Goal: Transaction & Acquisition: Purchase product/service

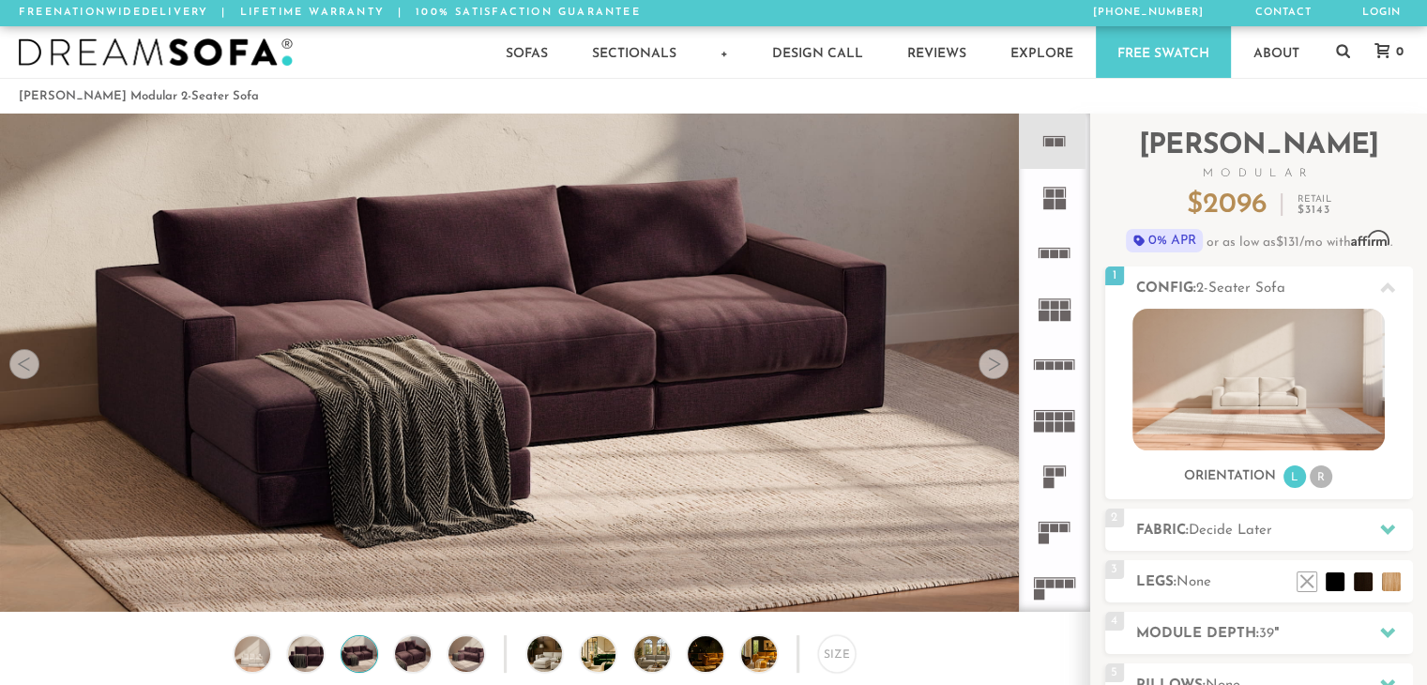
click at [995, 371] on div at bounding box center [994, 364] width 30 height 30
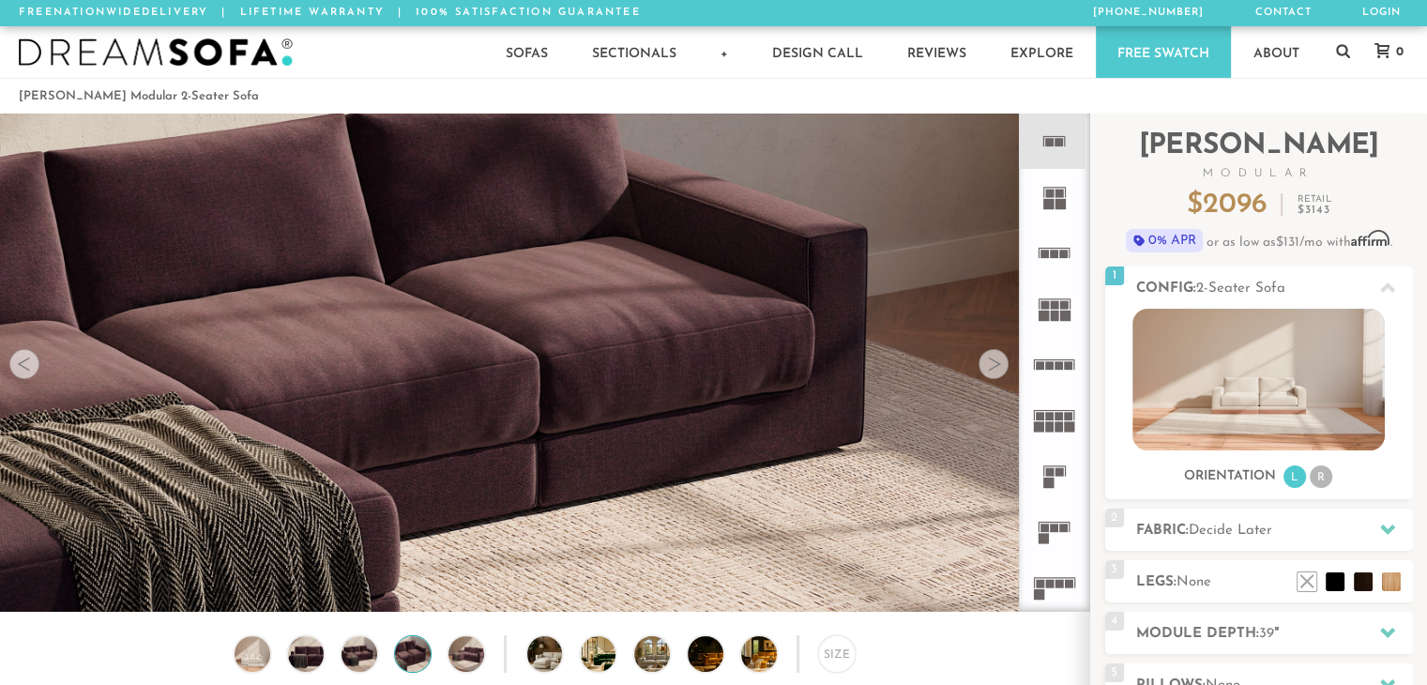
click at [995, 371] on div at bounding box center [994, 364] width 30 height 30
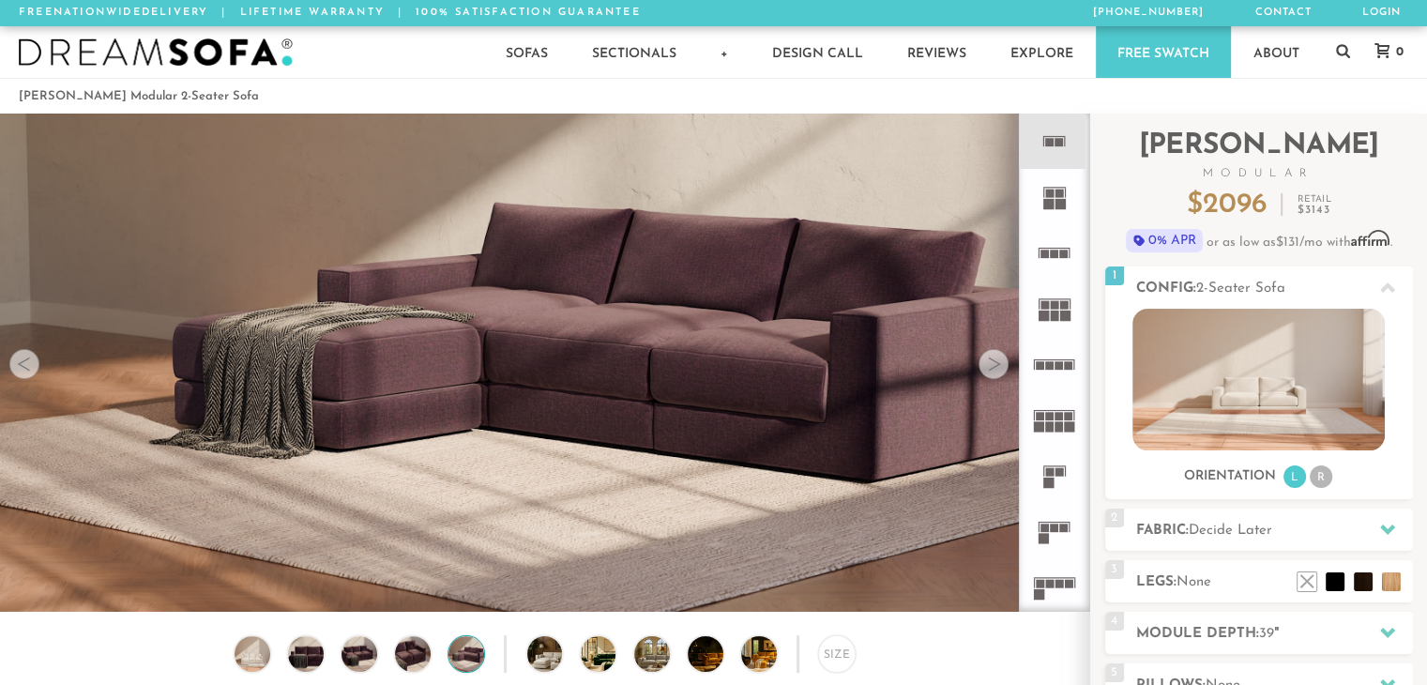
click at [995, 371] on div at bounding box center [994, 364] width 30 height 30
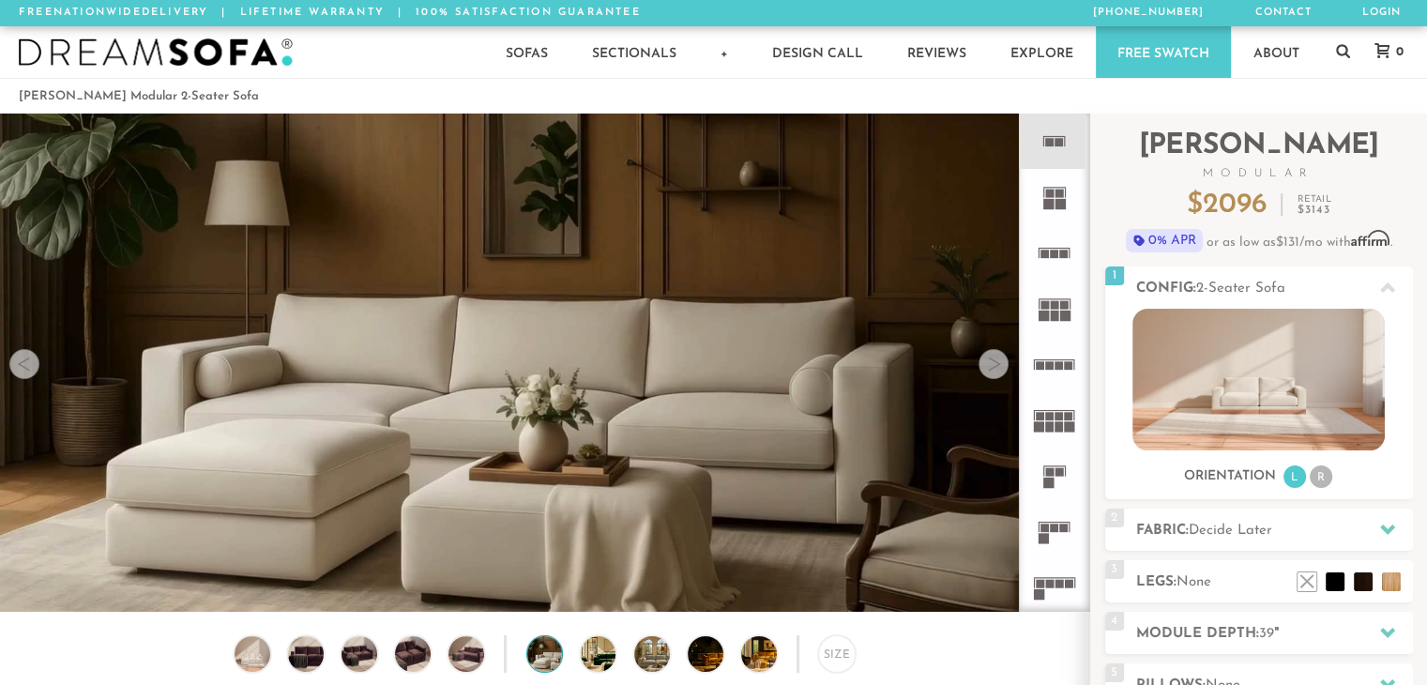
click at [995, 371] on div at bounding box center [994, 364] width 30 height 30
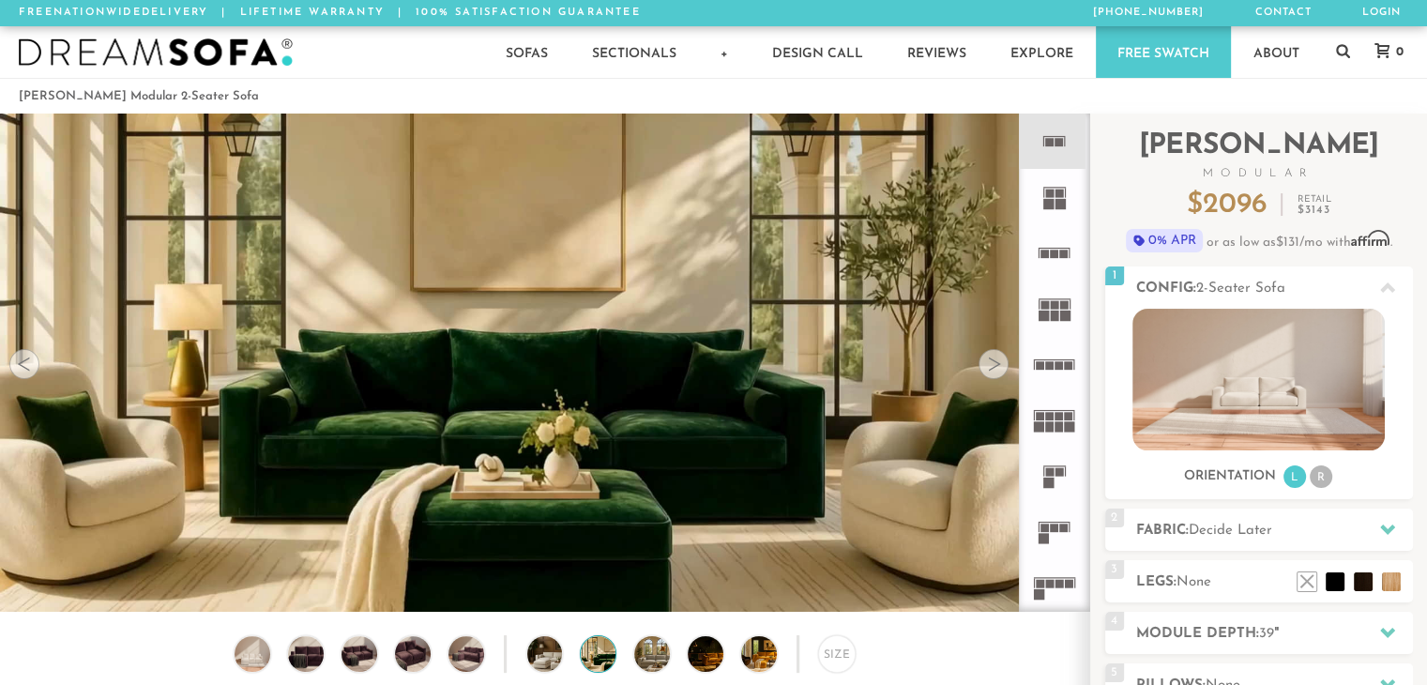
click at [995, 371] on div at bounding box center [994, 364] width 30 height 30
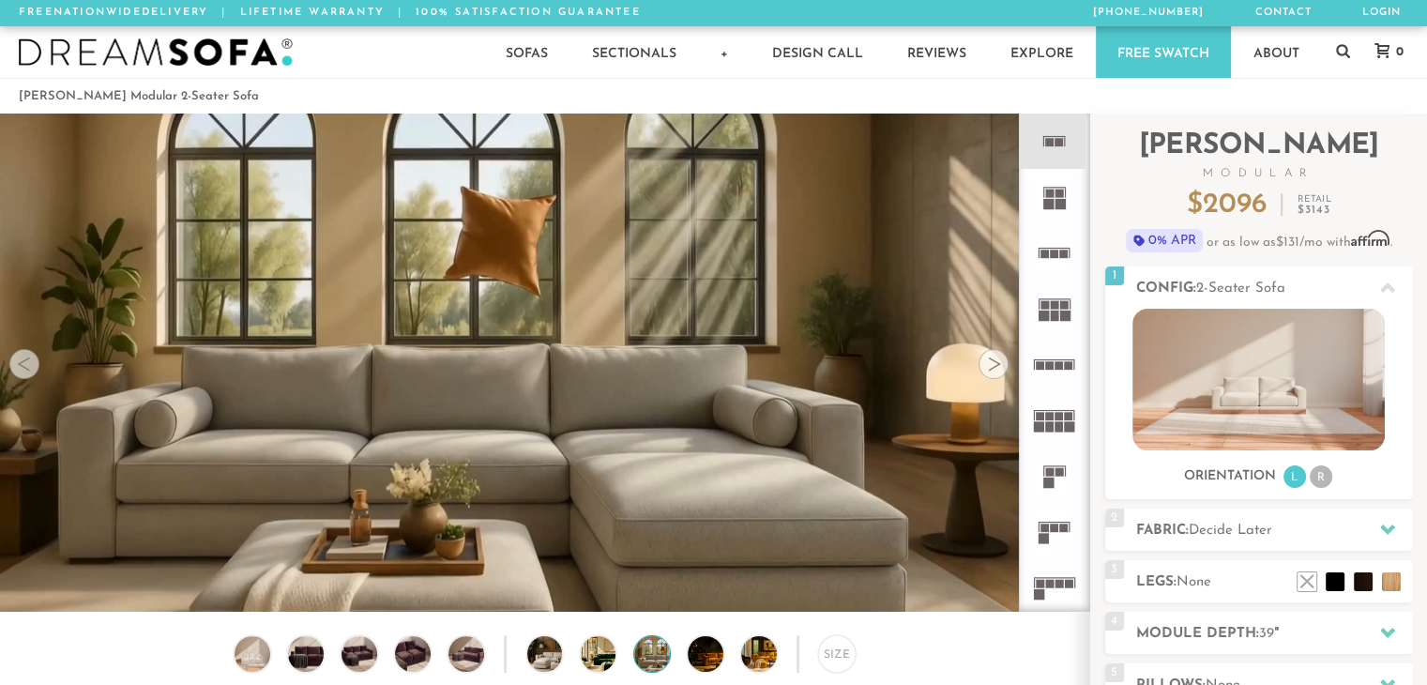
click at [995, 371] on div at bounding box center [994, 364] width 30 height 30
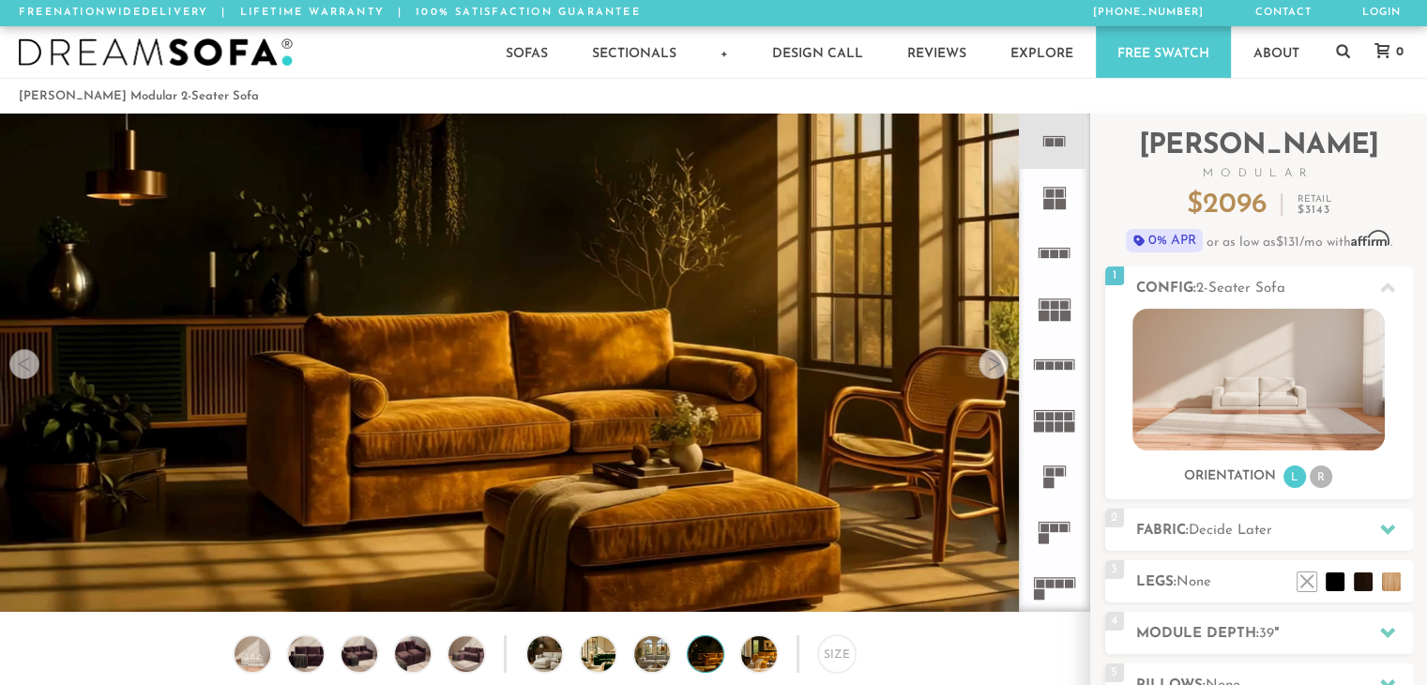
click at [995, 371] on div at bounding box center [994, 364] width 30 height 30
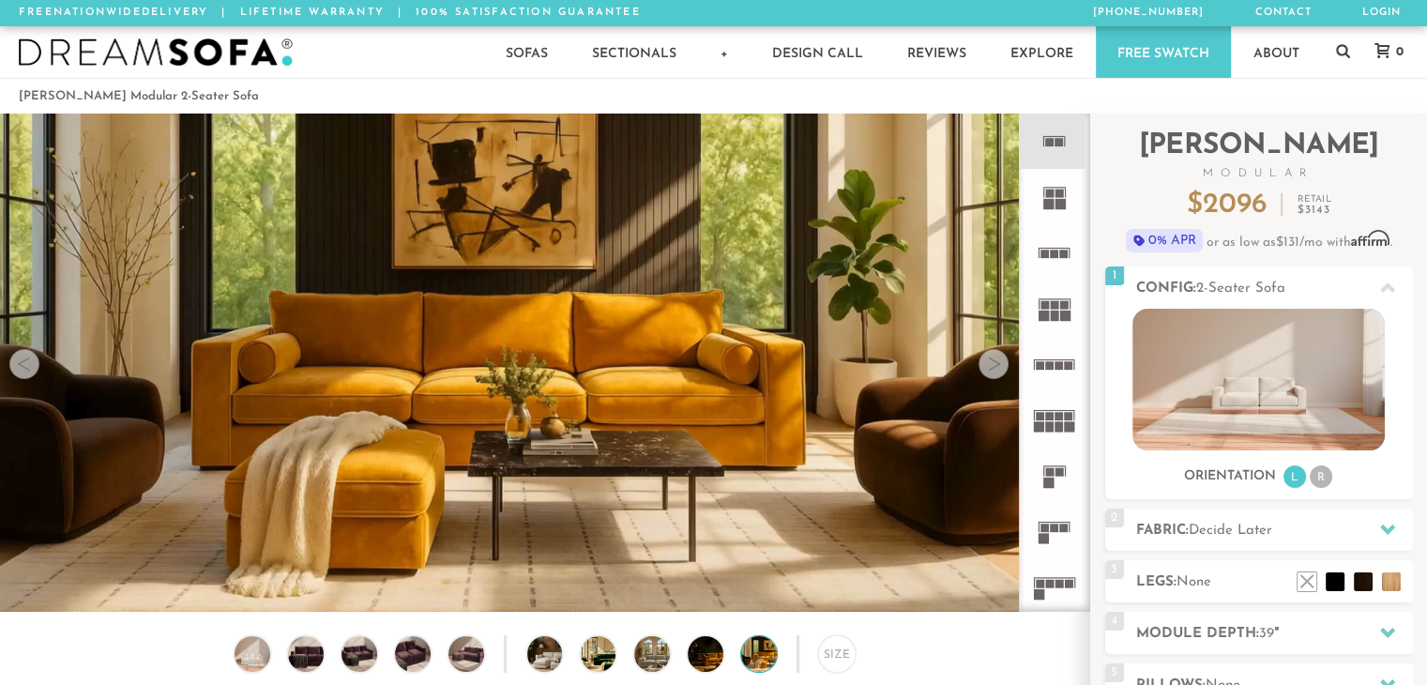
click at [995, 371] on div at bounding box center [994, 364] width 30 height 30
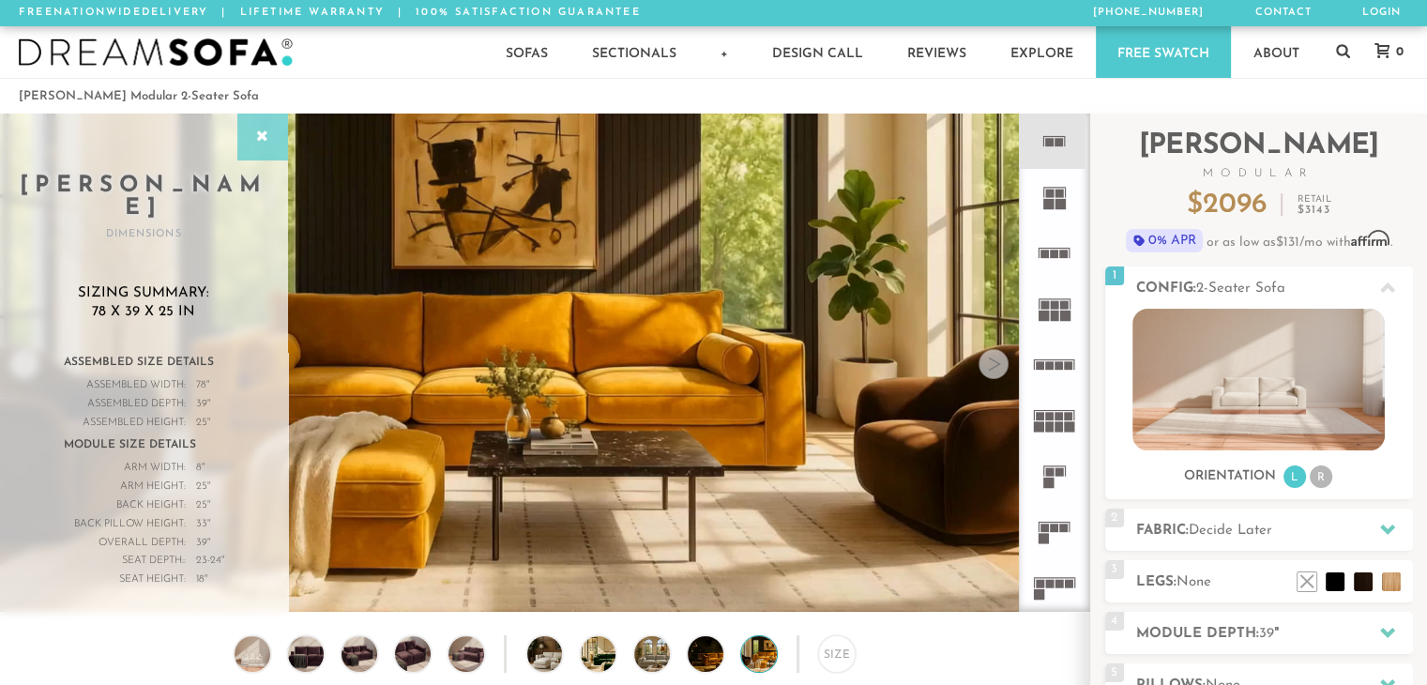
click at [255, 130] on icon at bounding box center [262, 137] width 21 height 15
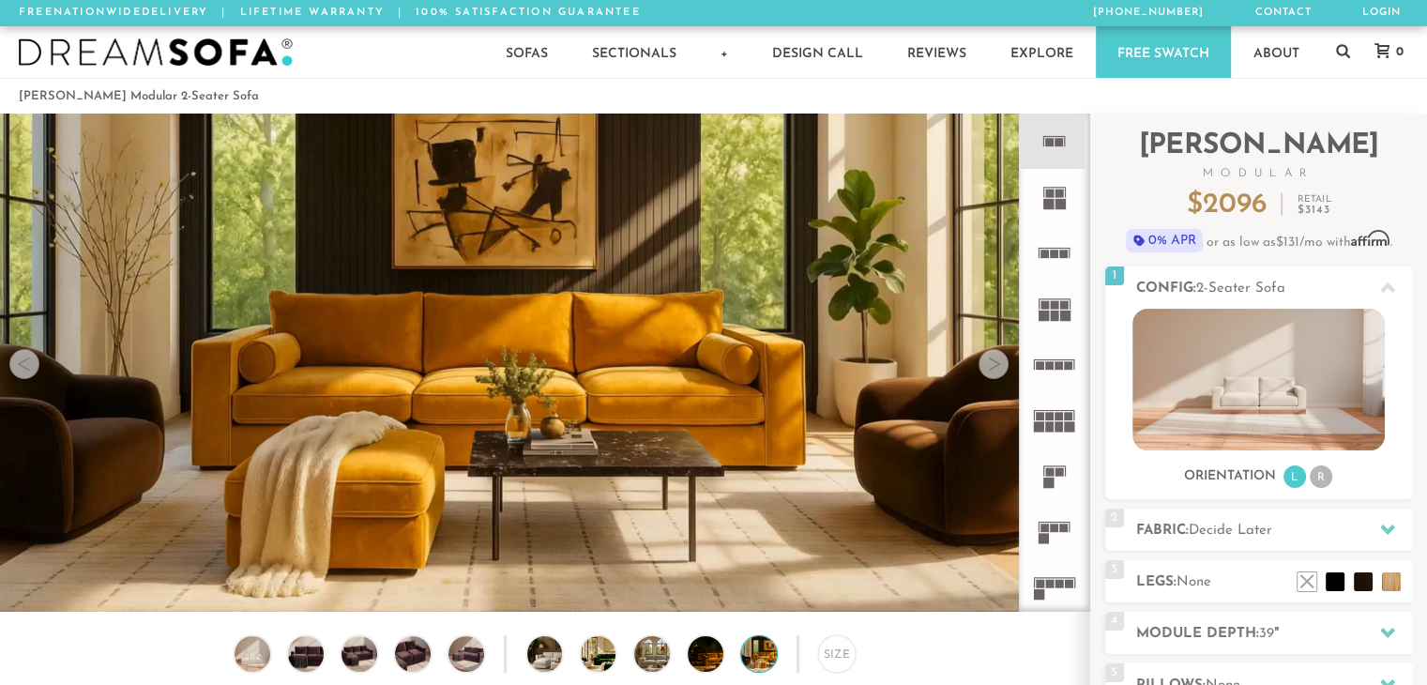
click at [29, 361] on div at bounding box center [24, 364] width 30 height 30
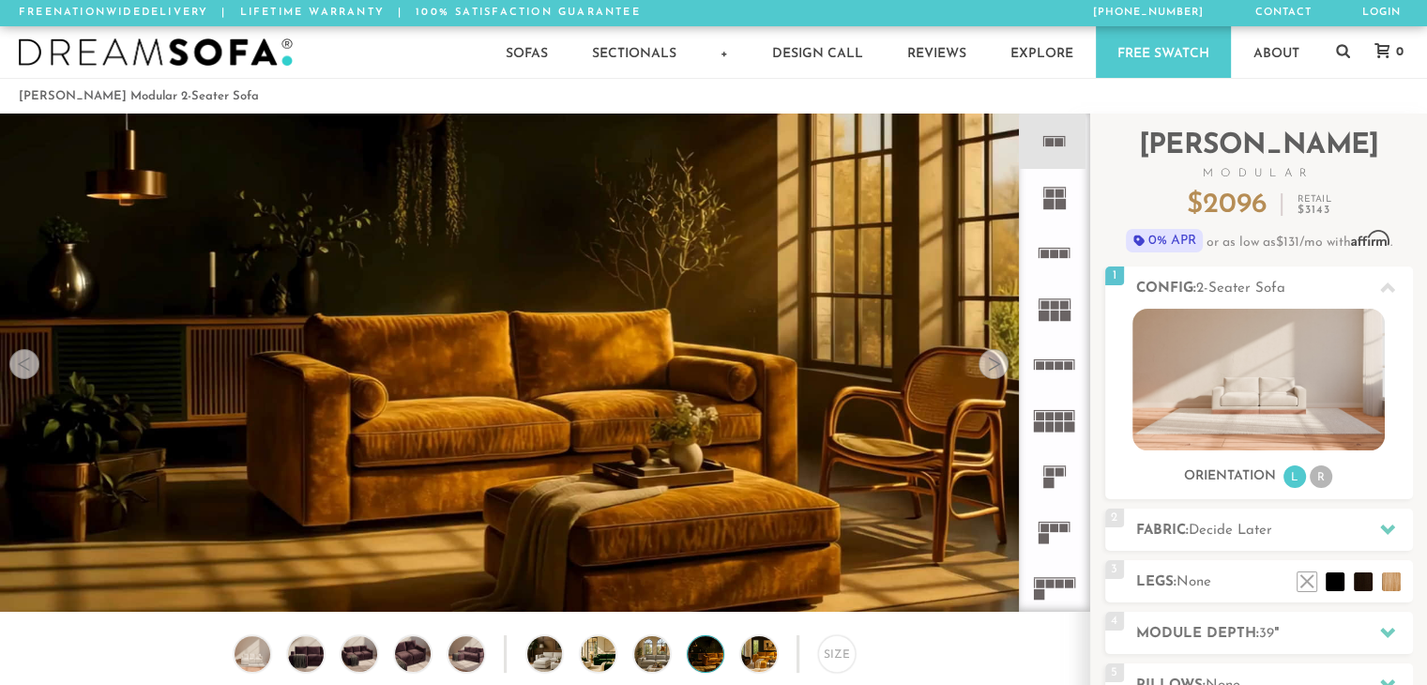
click at [29, 361] on div at bounding box center [24, 364] width 30 height 30
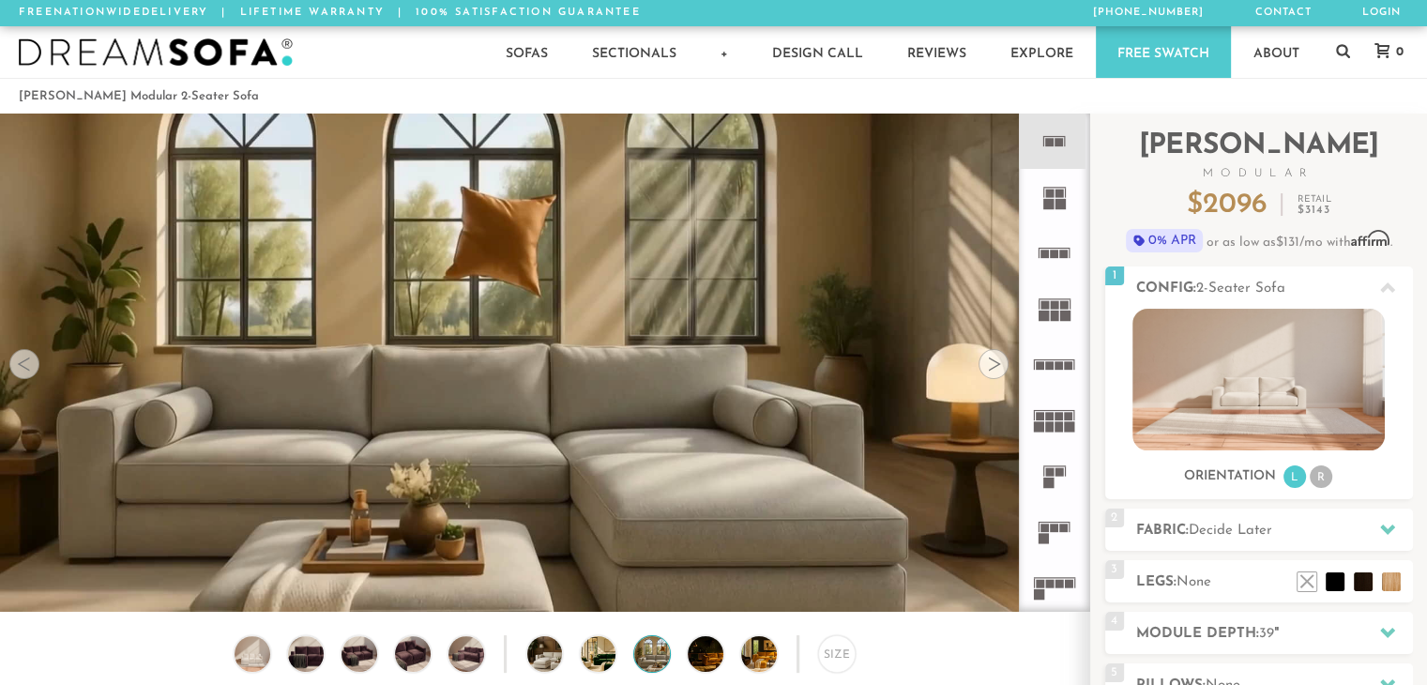
click at [29, 361] on div at bounding box center [24, 364] width 30 height 30
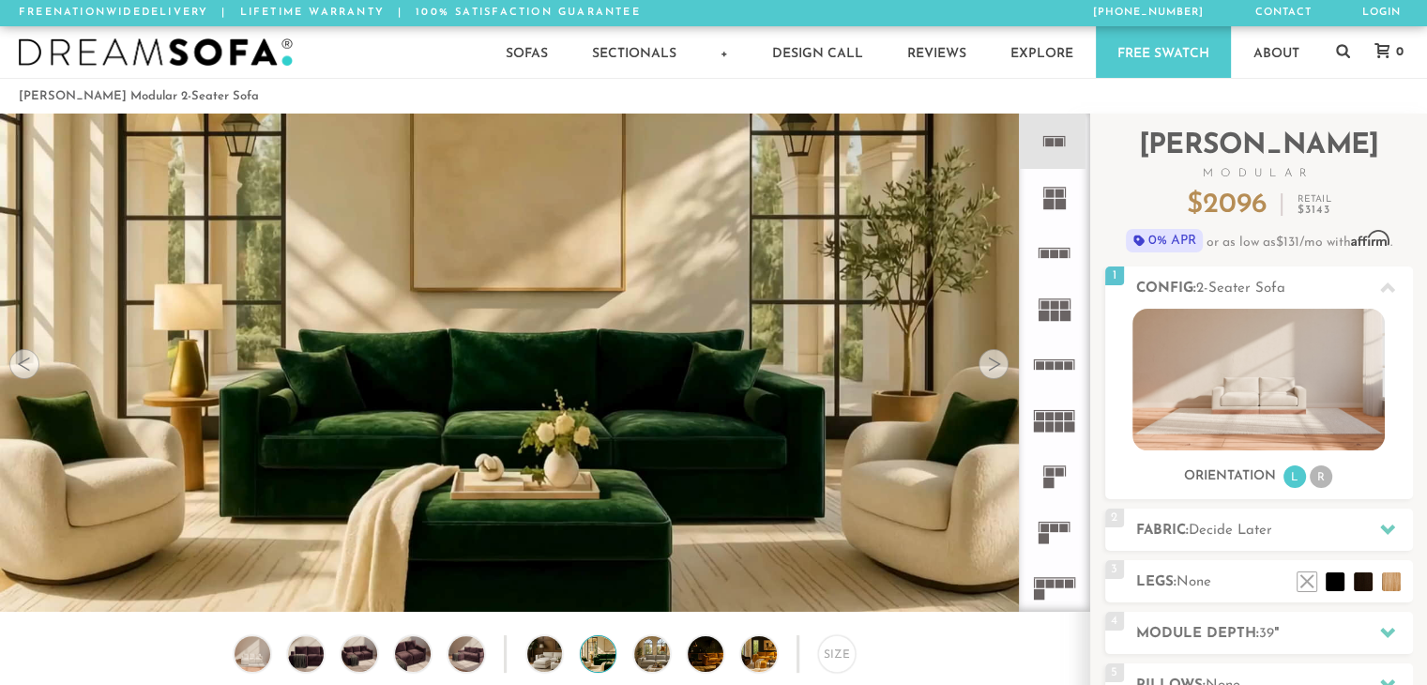
click at [29, 361] on div at bounding box center [24, 364] width 30 height 30
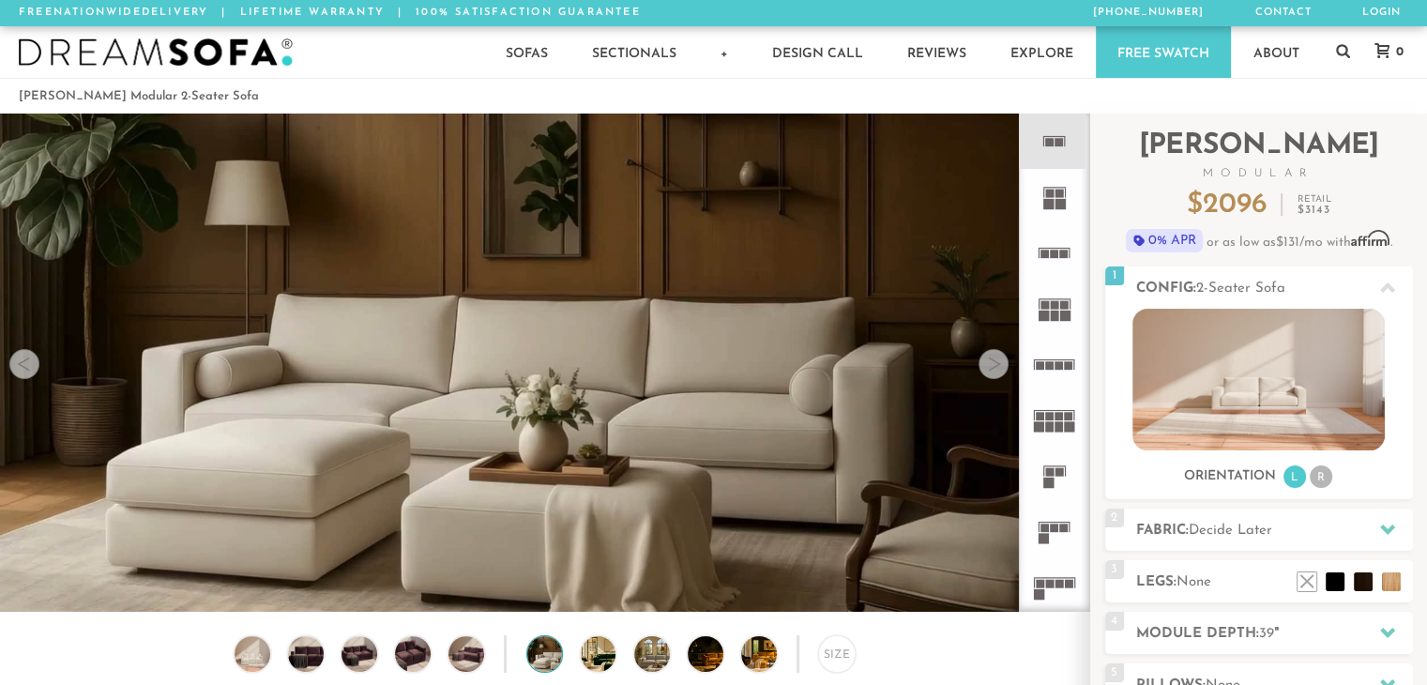
click at [29, 361] on div at bounding box center [24, 364] width 30 height 30
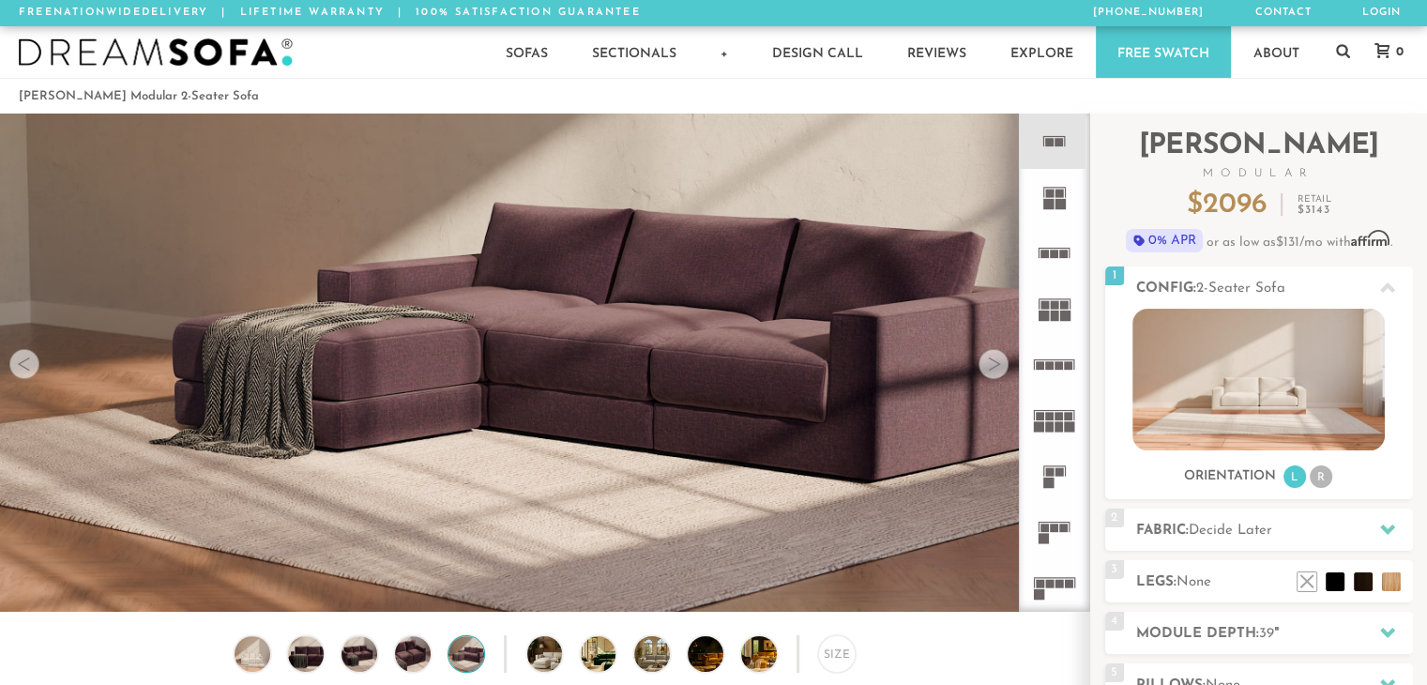
click at [29, 361] on div at bounding box center [24, 364] width 30 height 30
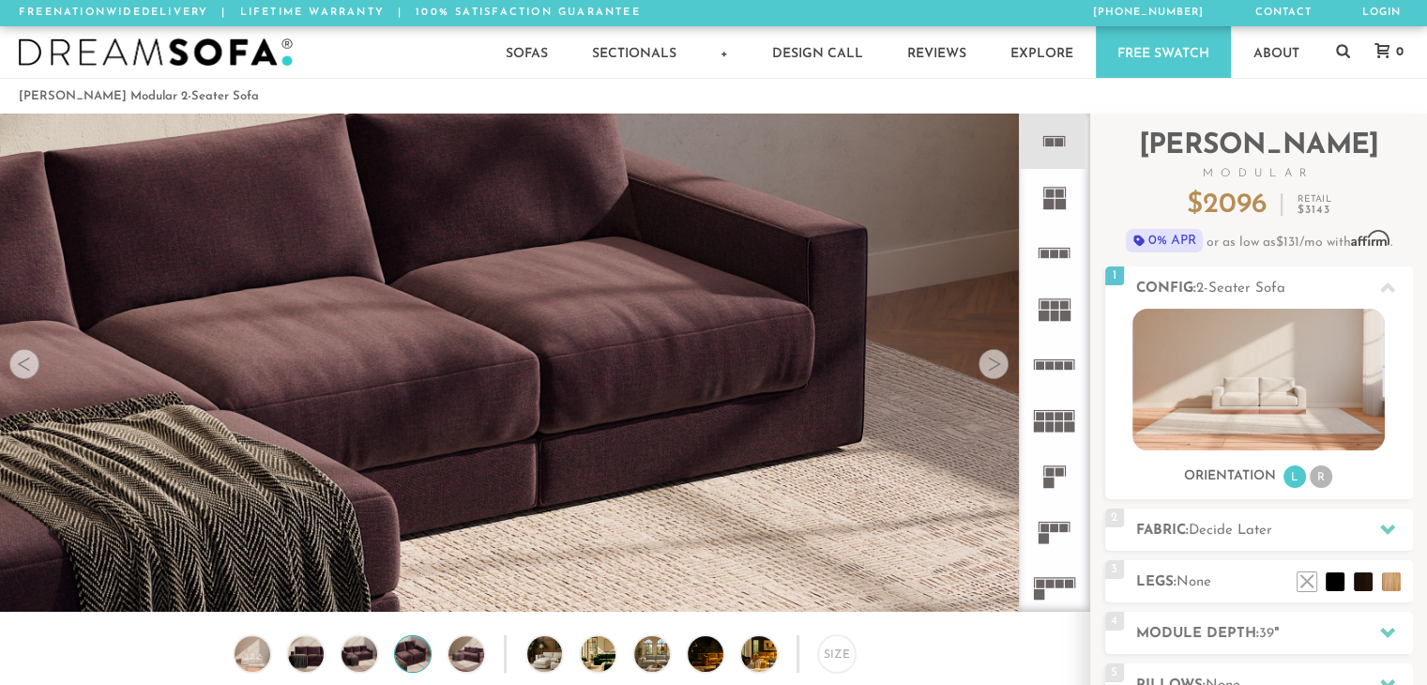
click at [29, 361] on div at bounding box center [24, 364] width 30 height 30
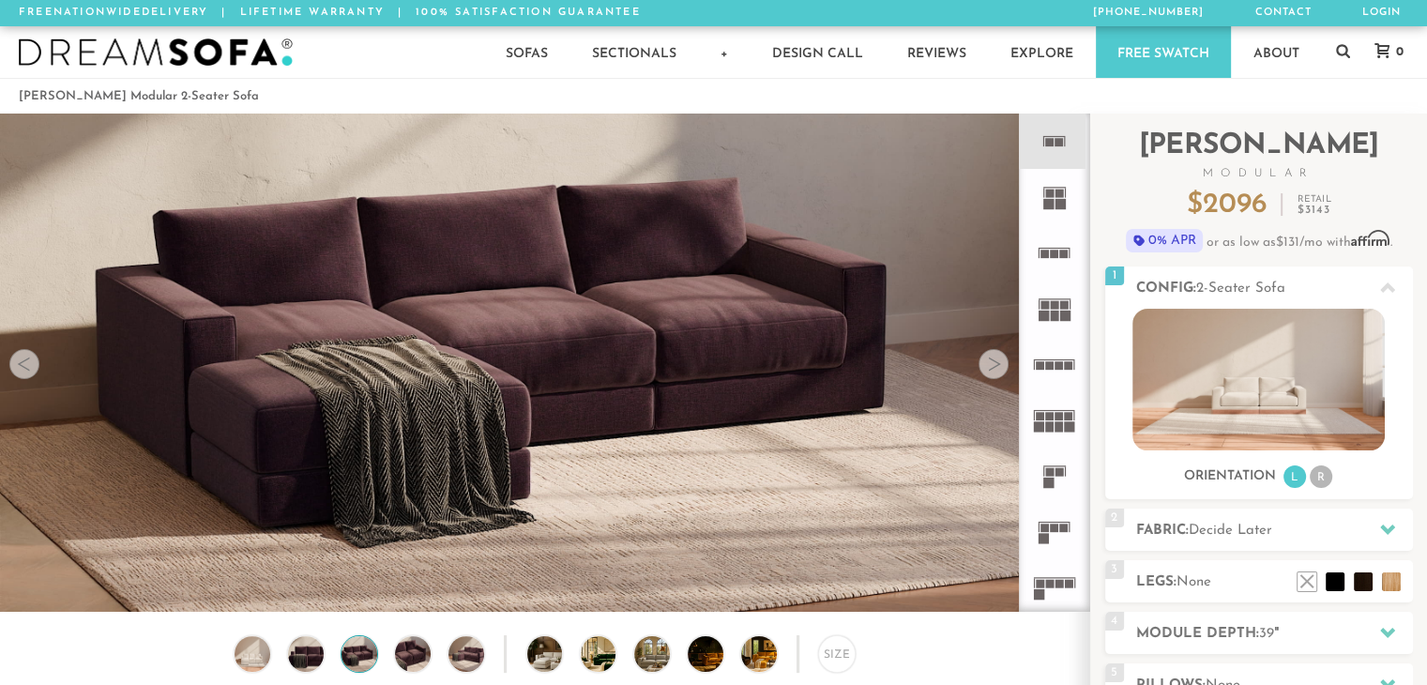
click at [29, 361] on div at bounding box center [24, 364] width 30 height 30
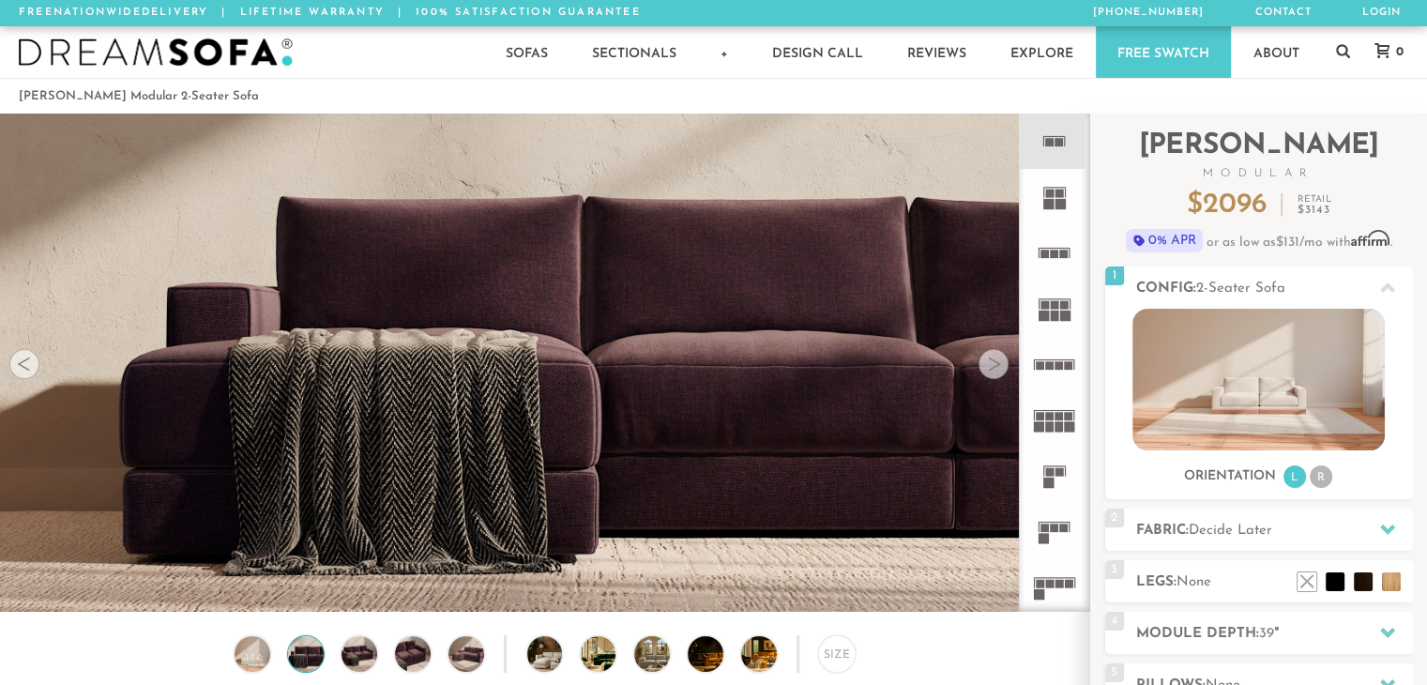
click at [29, 361] on div at bounding box center [24, 364] width 30 height 30
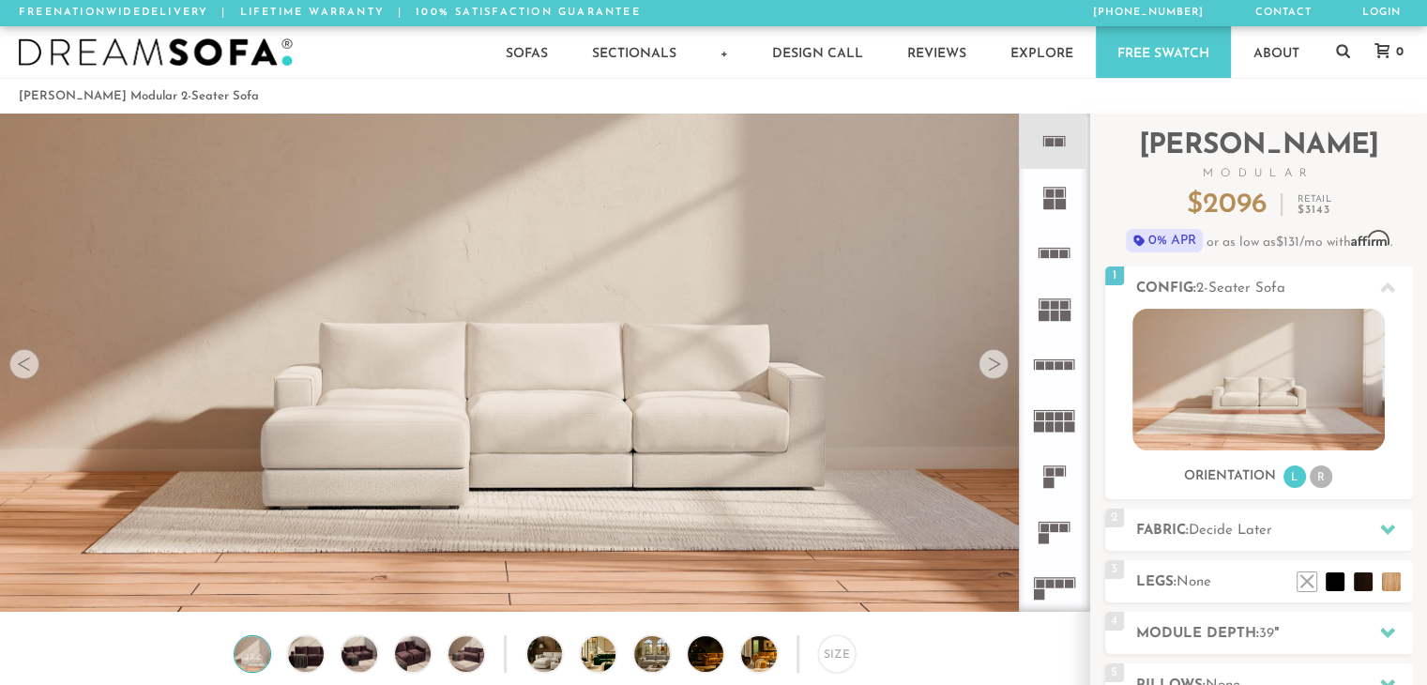
click at [29, 361] on div at bounding box center [24, 364] width 30 height 30
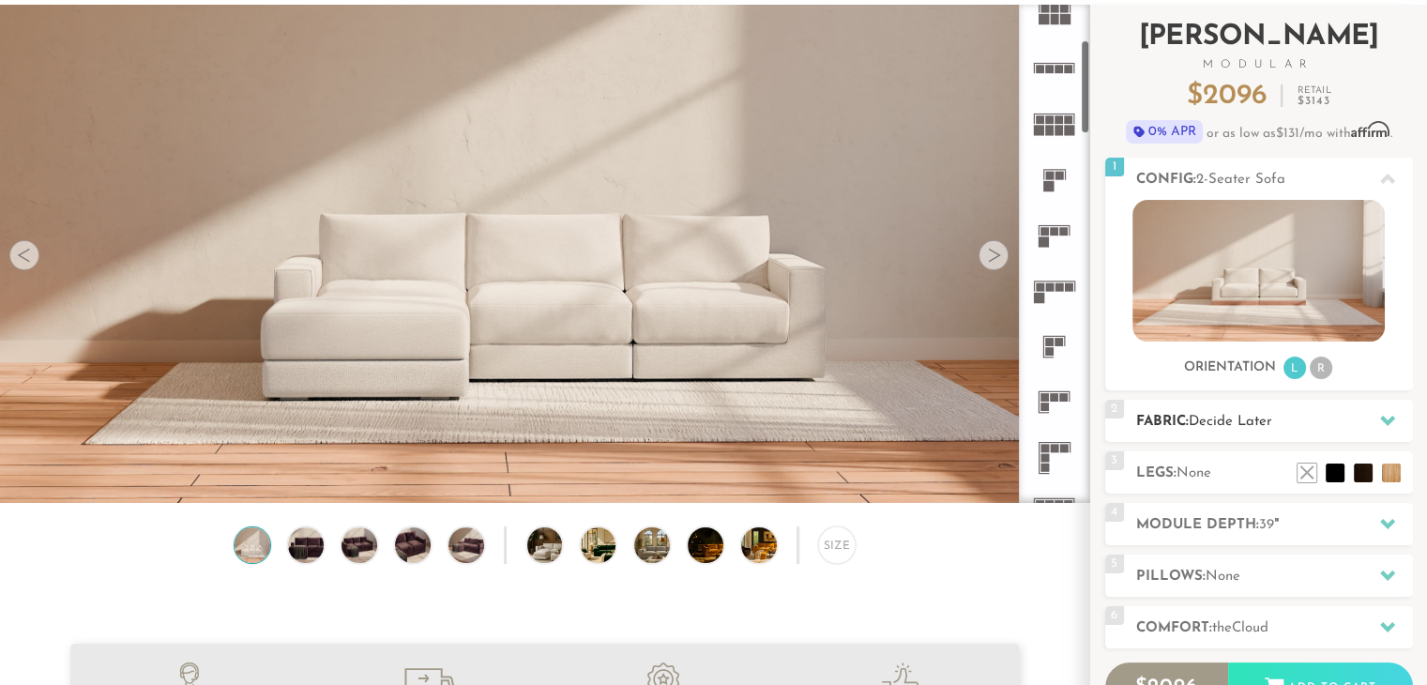
scroll to position [188, 0]
click at [1380, 417] on icon at bounding box center [1387, 421] width 15 height 10
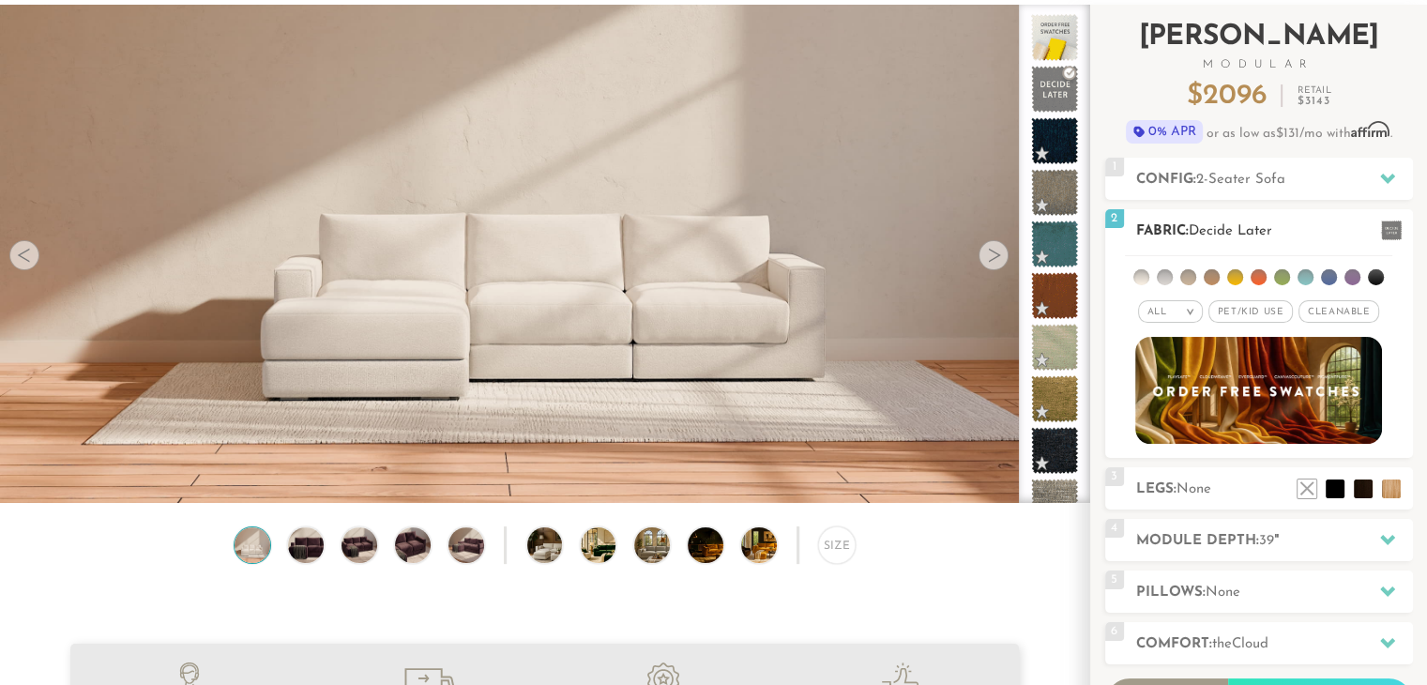
click at [1348, 278] on li at bounding box center [1353, 277] width 16 height 16
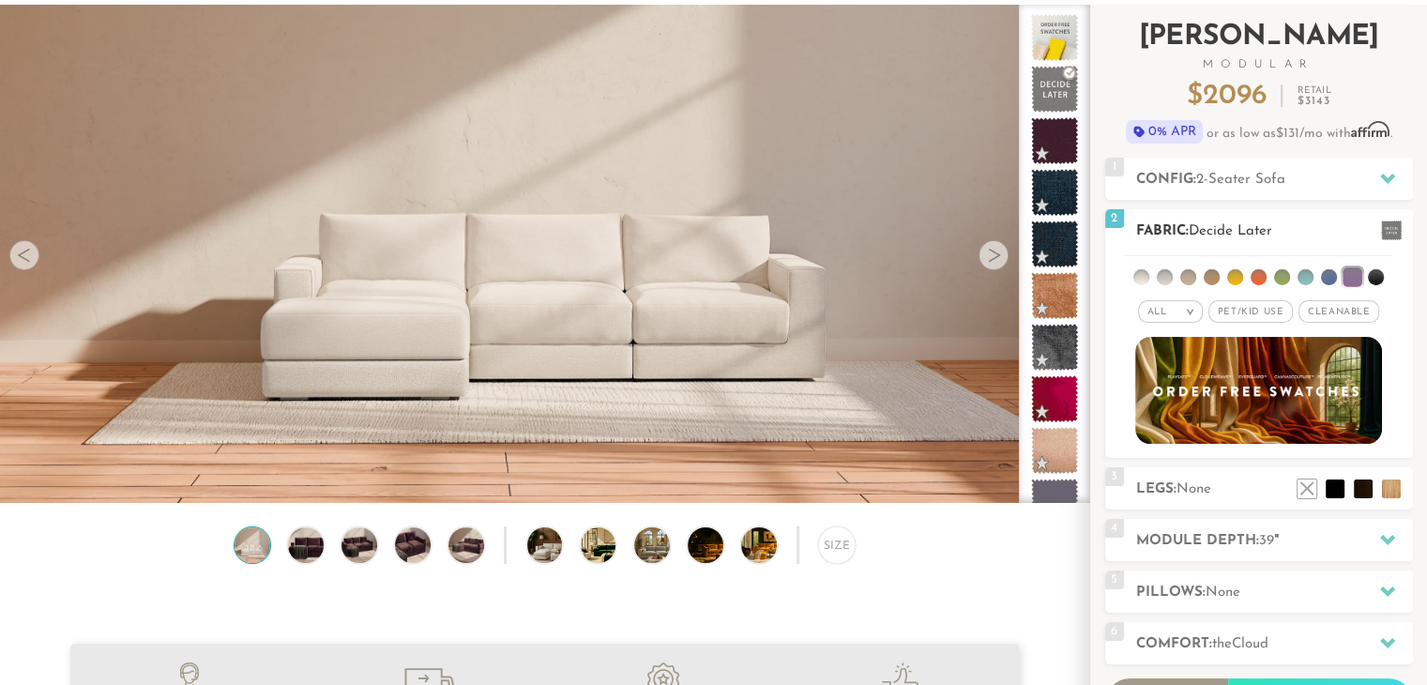
click at [1280, 271] on li at bounding box center [1282, 277] width 16 height 16
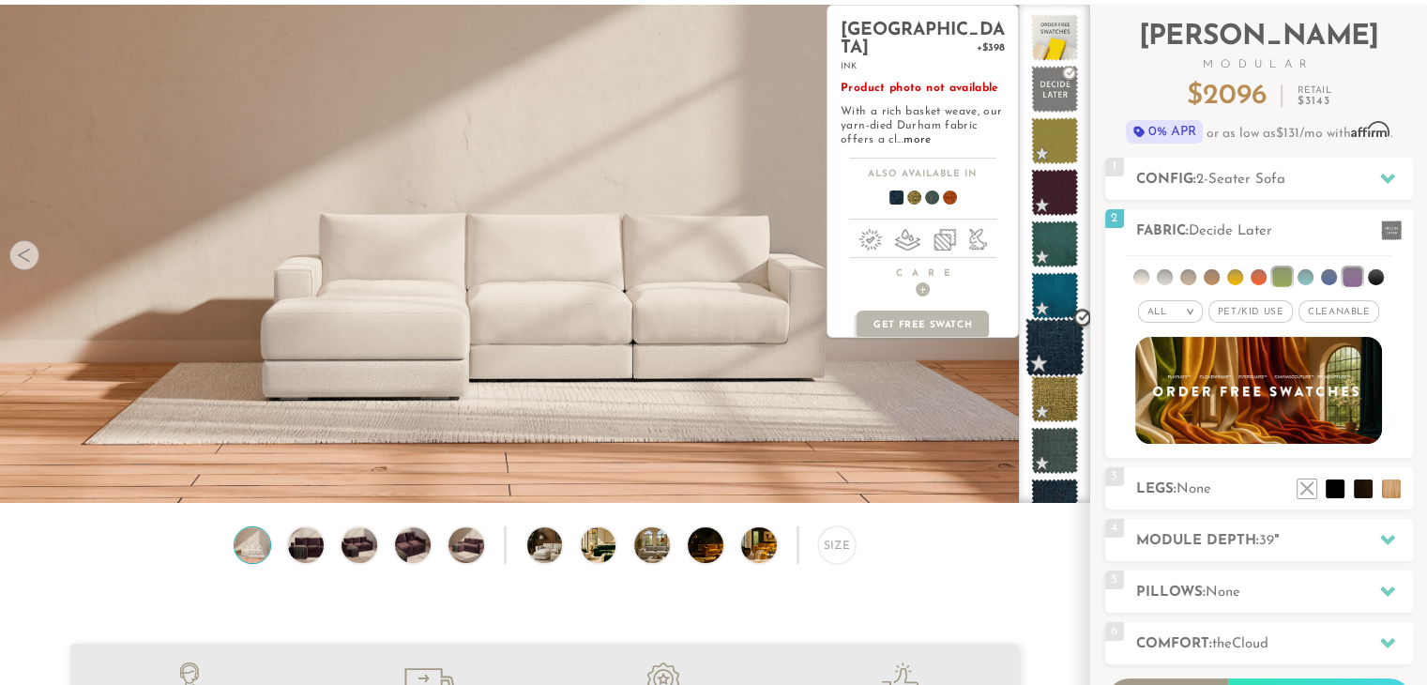
click at [1047, 335] on span at bounding box center [1055, 347] width 59 height 59
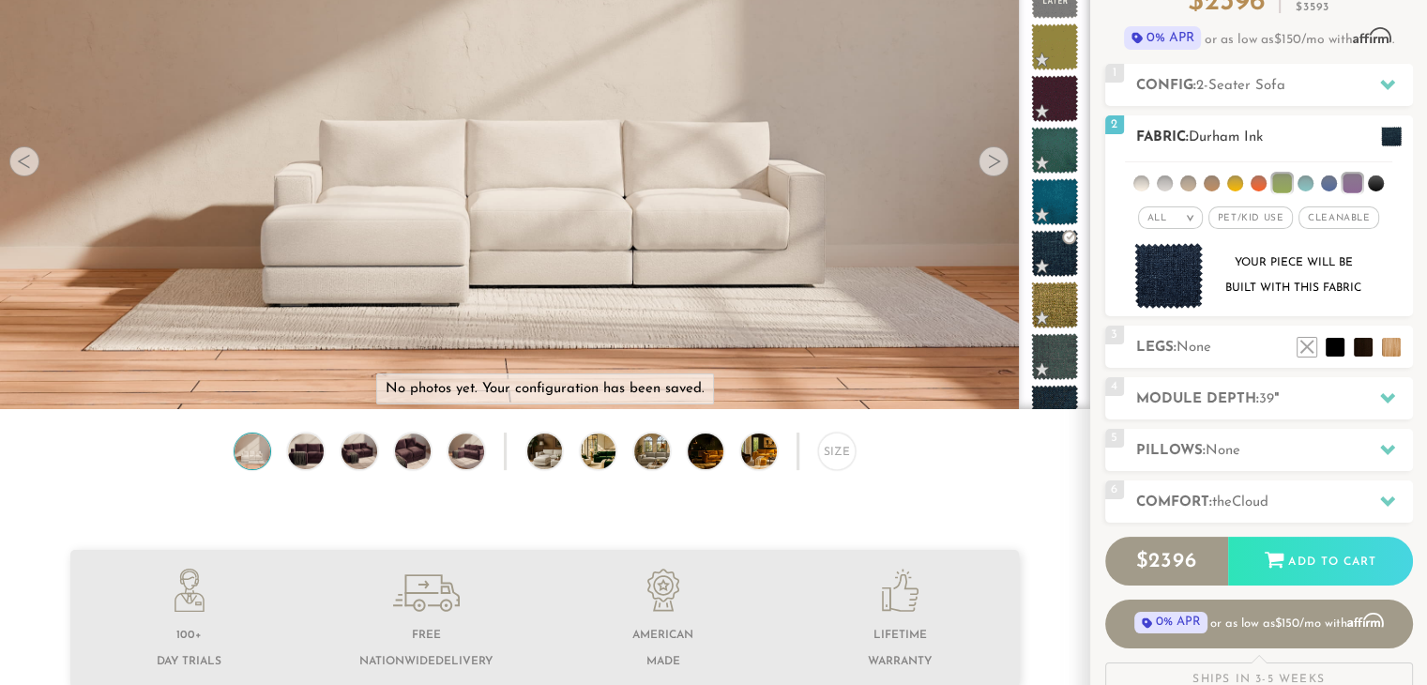
scroll to position [205, 0]
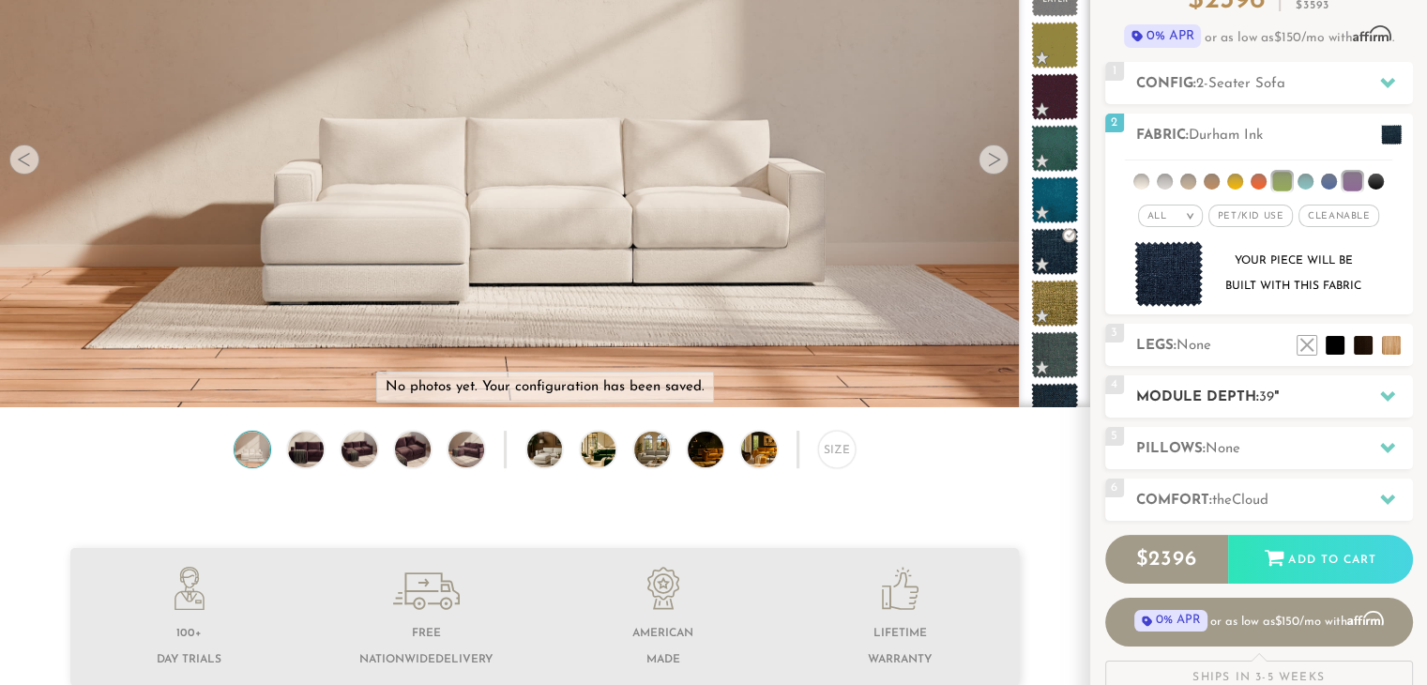
click at [1246, 392] on h2 "Module Depth: 39 "" at bounding box center [1274, 398] width 277 height 22
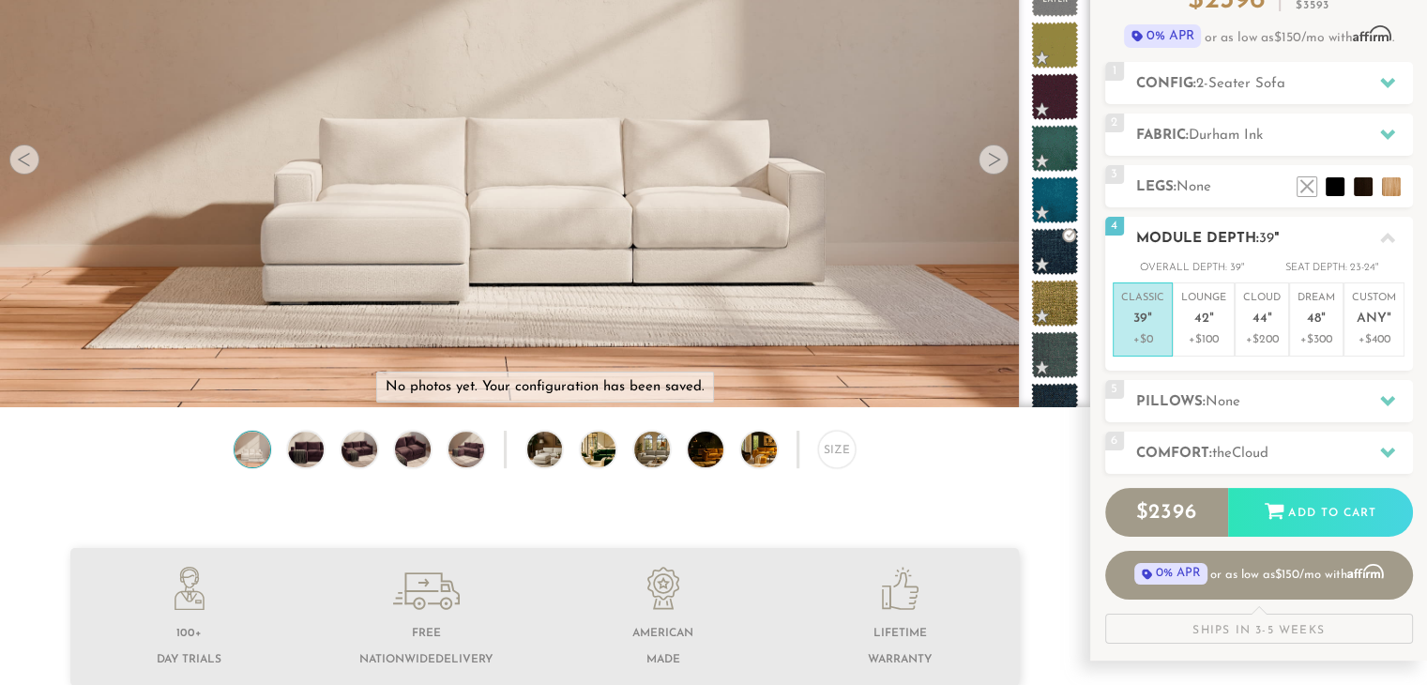
click at [1390, 229] on div at bounding box center [1387, 238] width 39 height 38
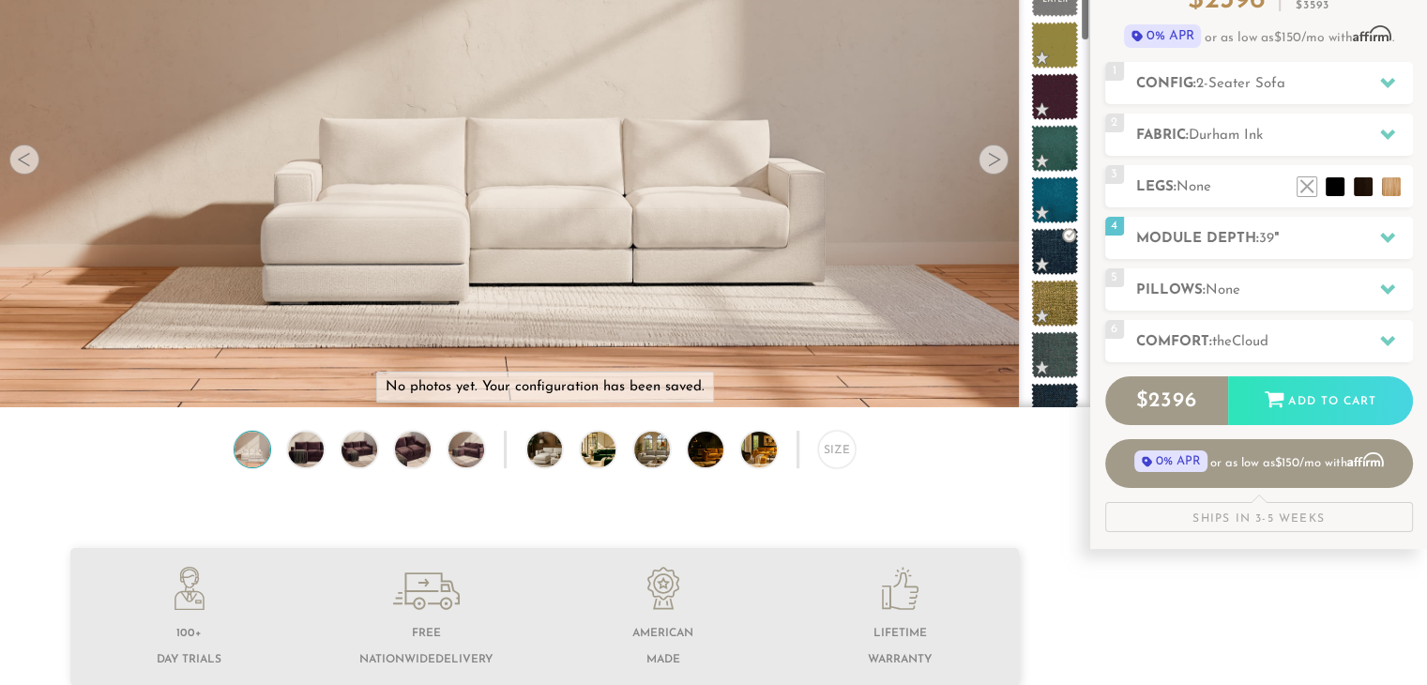
scroll to position [0, 0]
